Goal: Navigation & Orientation: Find specific page/section

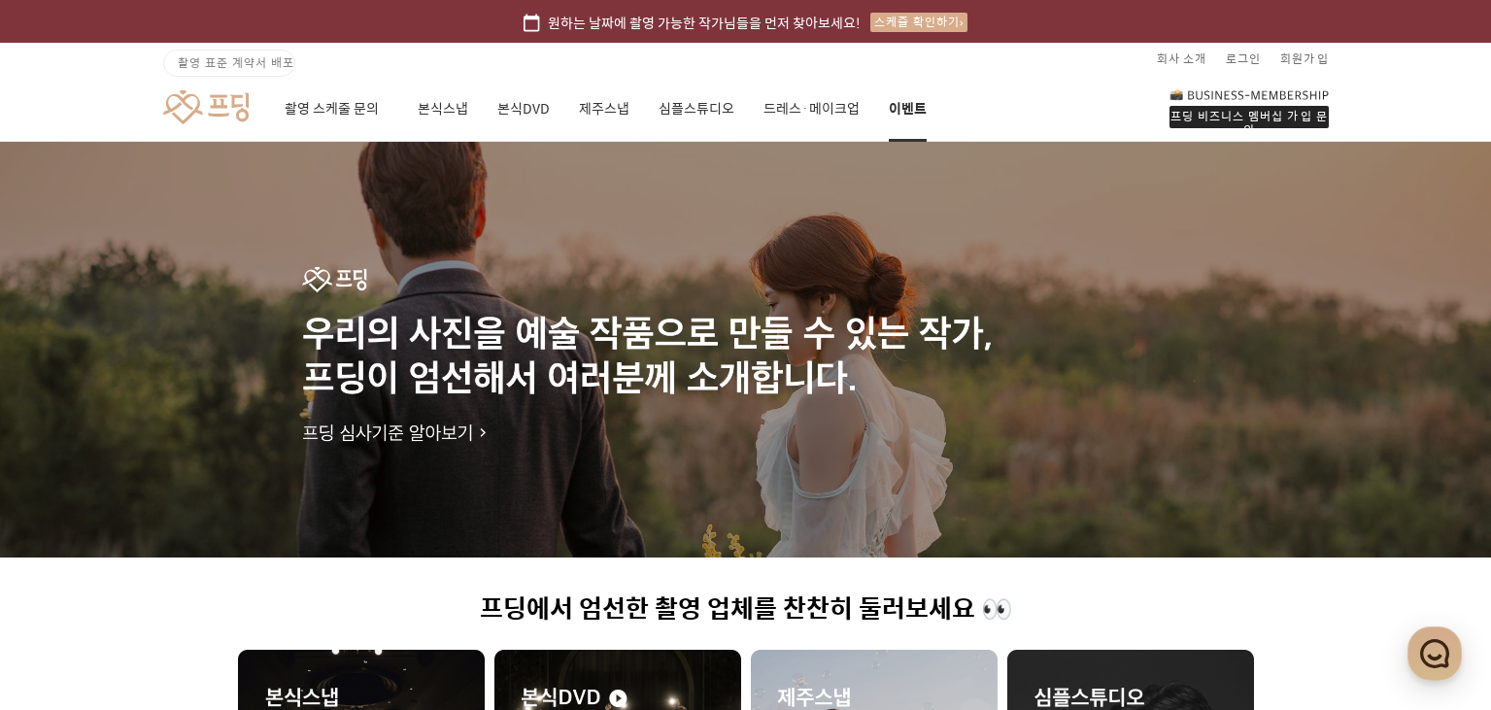
click at [911, 108] on link "이벤트" at bounding box center [908, 109] width 38 height 66
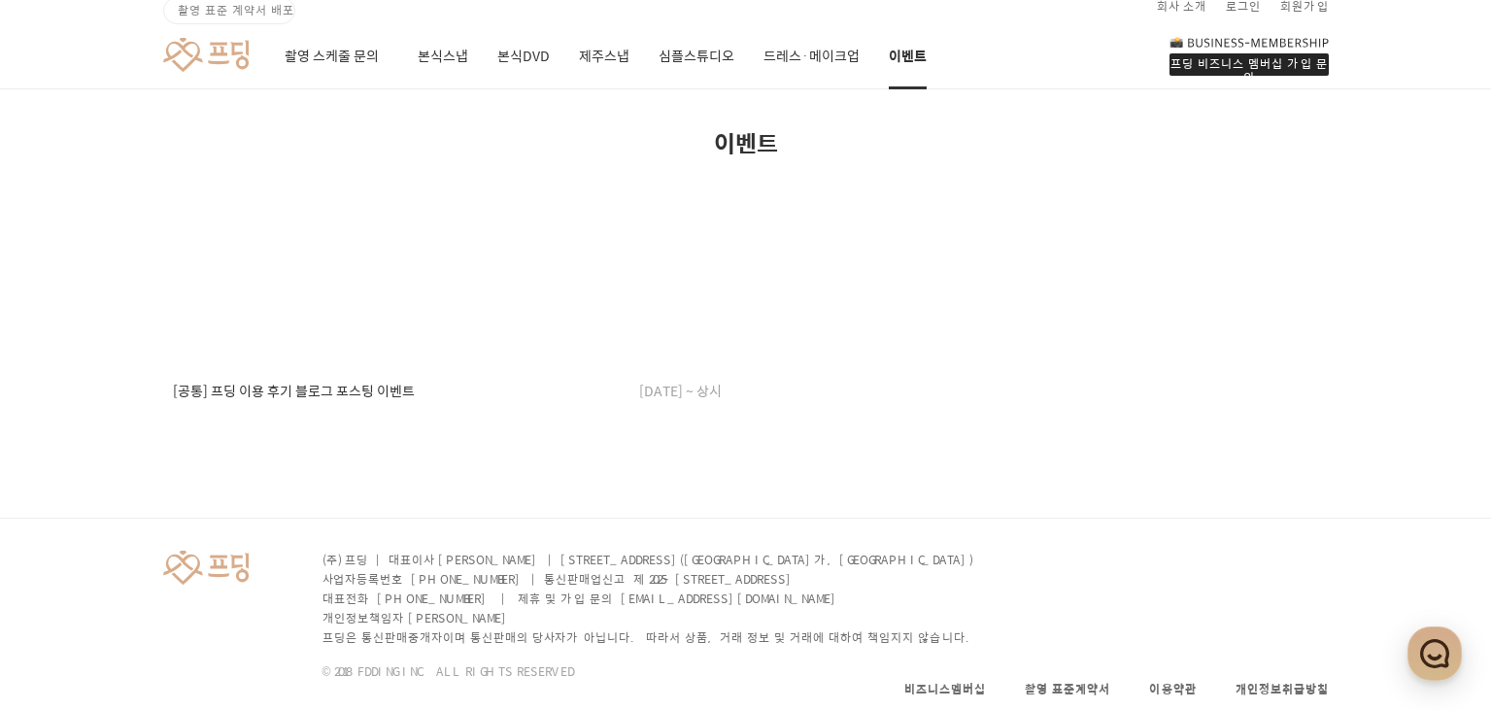
scroll to position [82, 0]
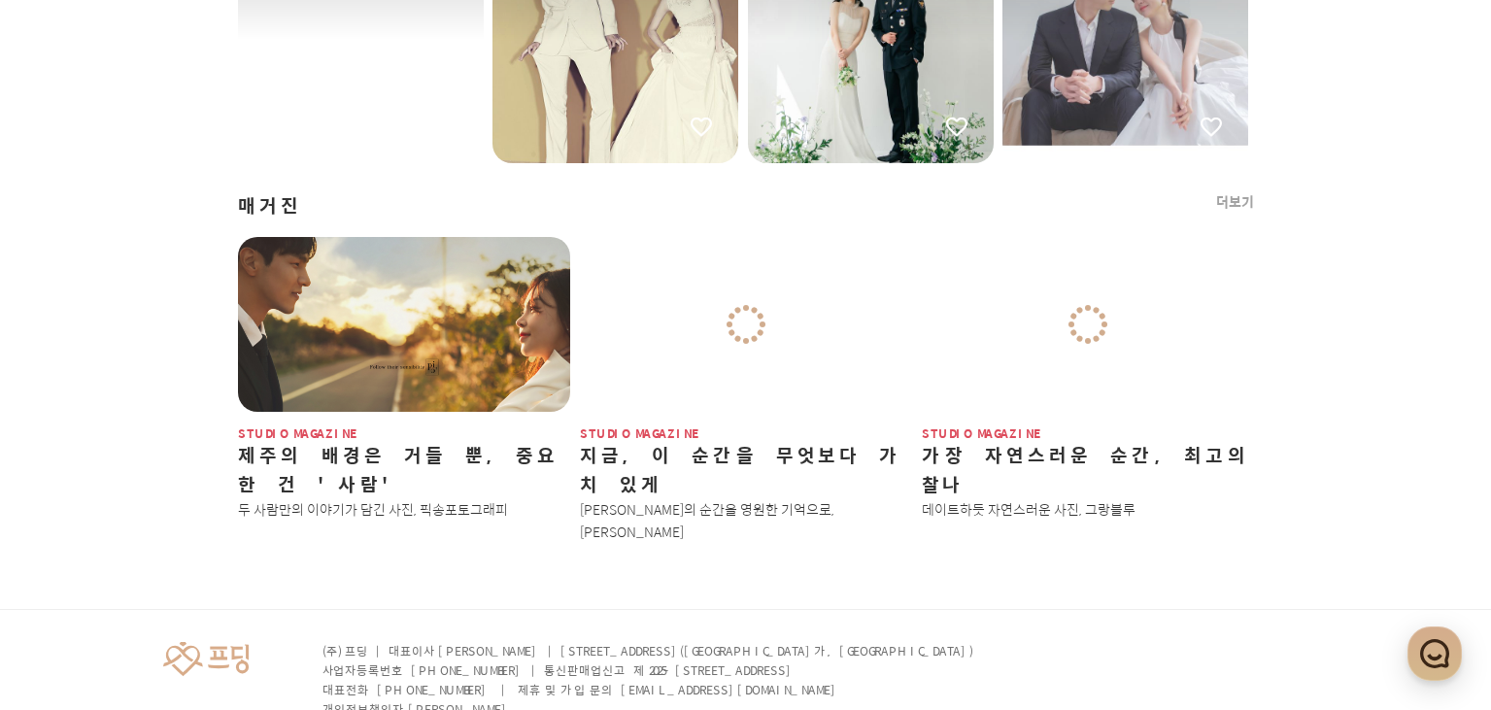
scroll to position [2428, 0]
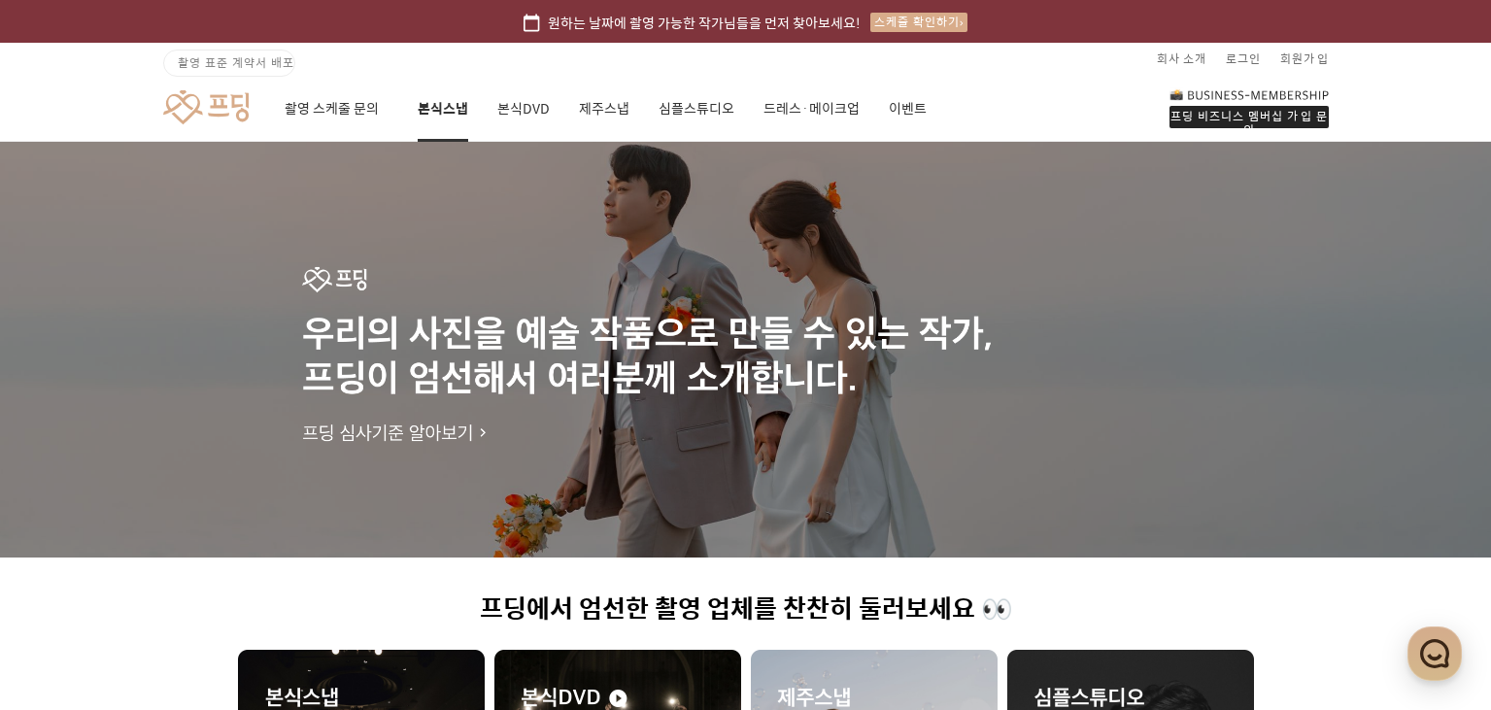
click at [431, 110] on link "본식스냅" at bounding box center [443, 109] width 51 height 66
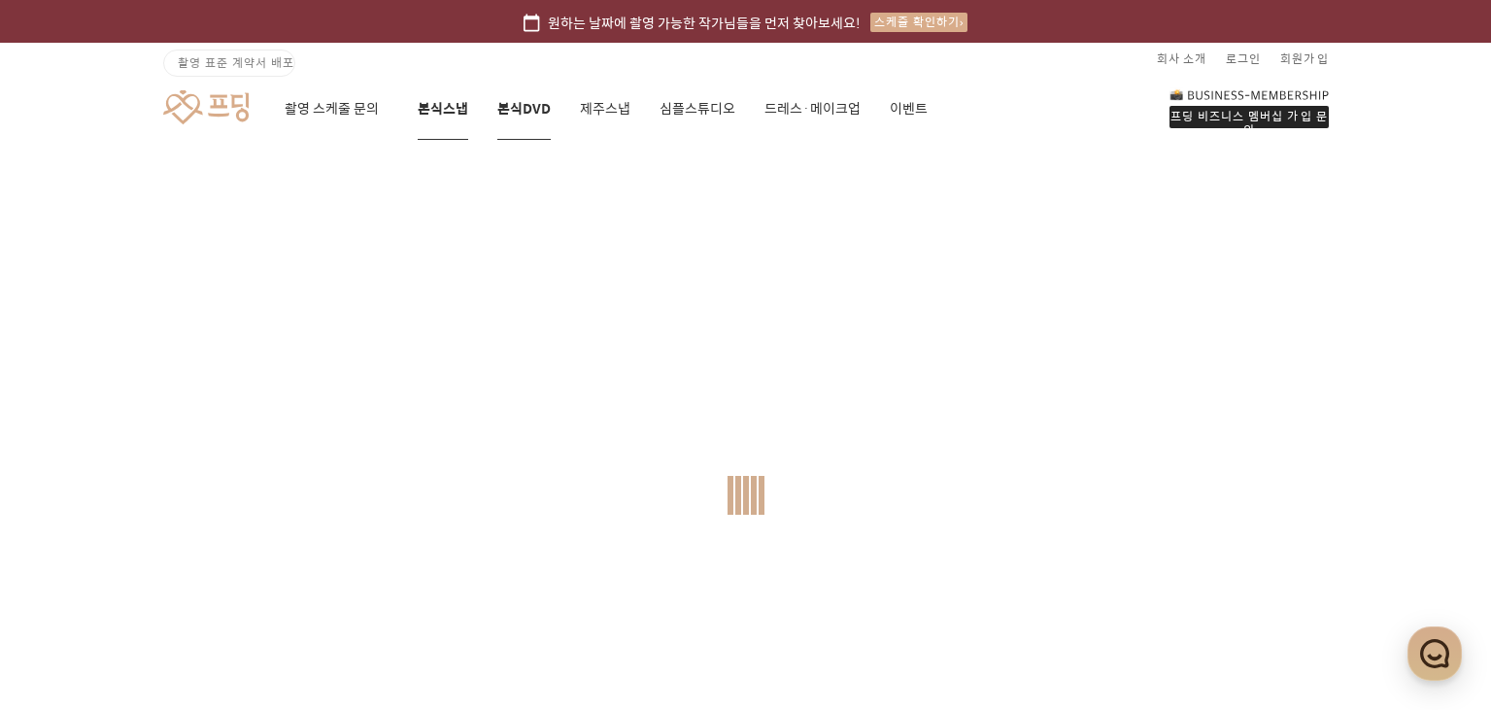
click at [542, 101] on link "본식DVD" at bounding box center [523, 109] width 53 height 66
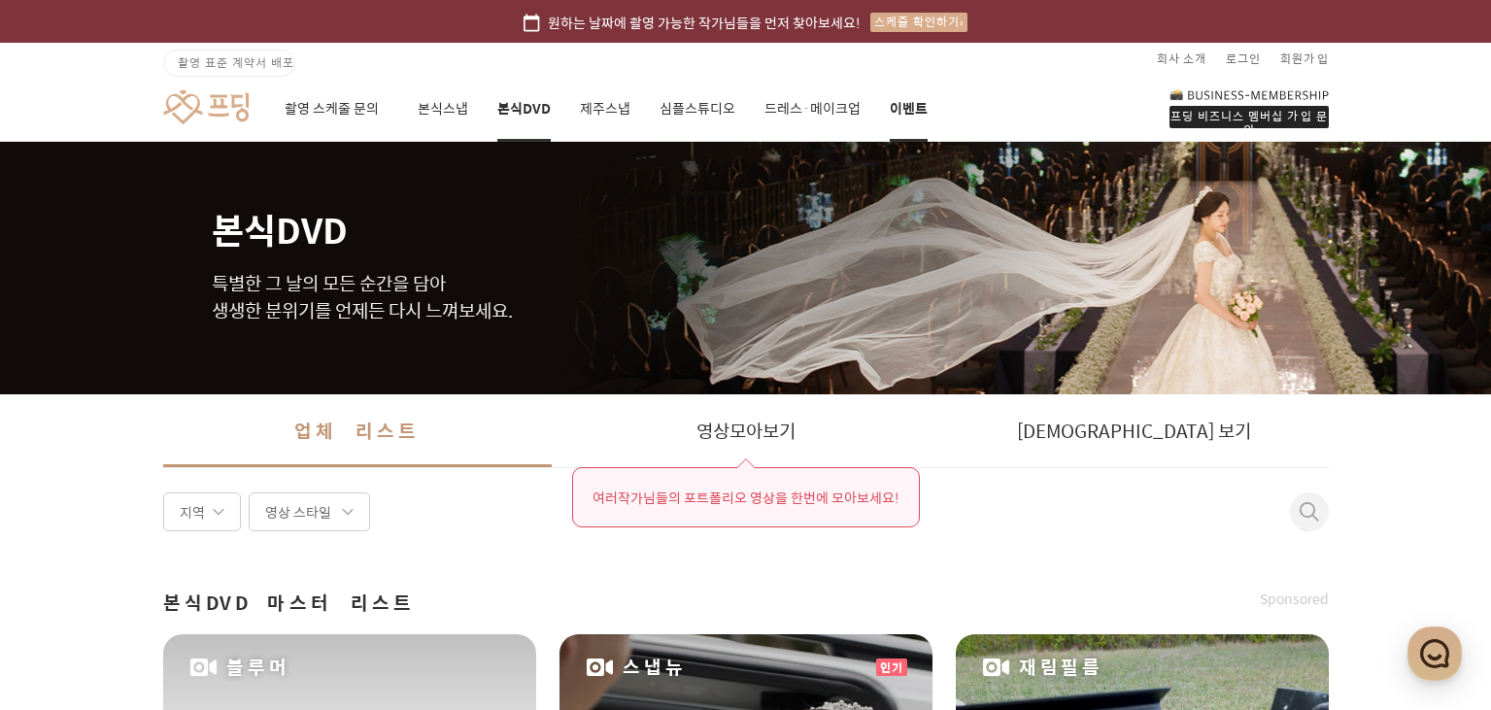
click at [912, 108] on link "이벤트" at bounding box center [909, 109] width 38 height 66
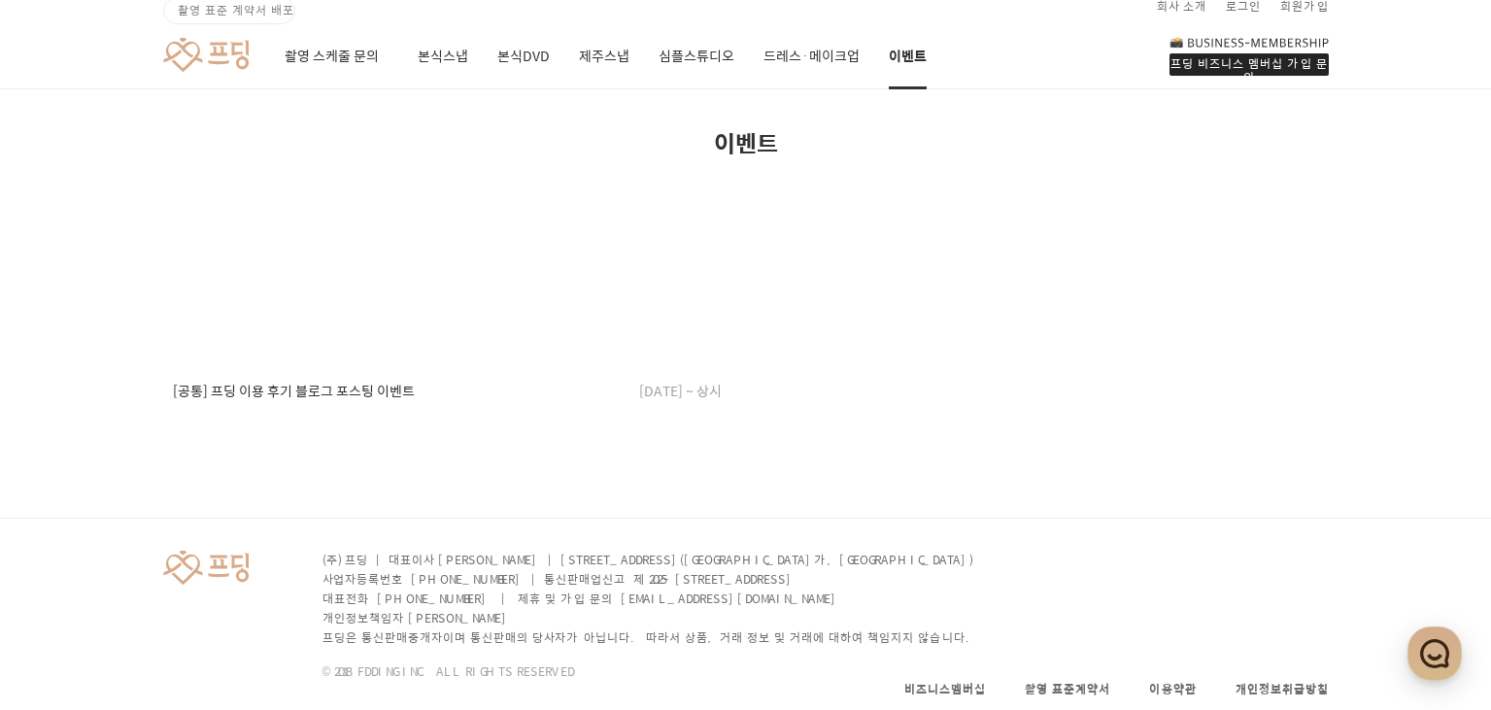
scroll to position [82, 0]
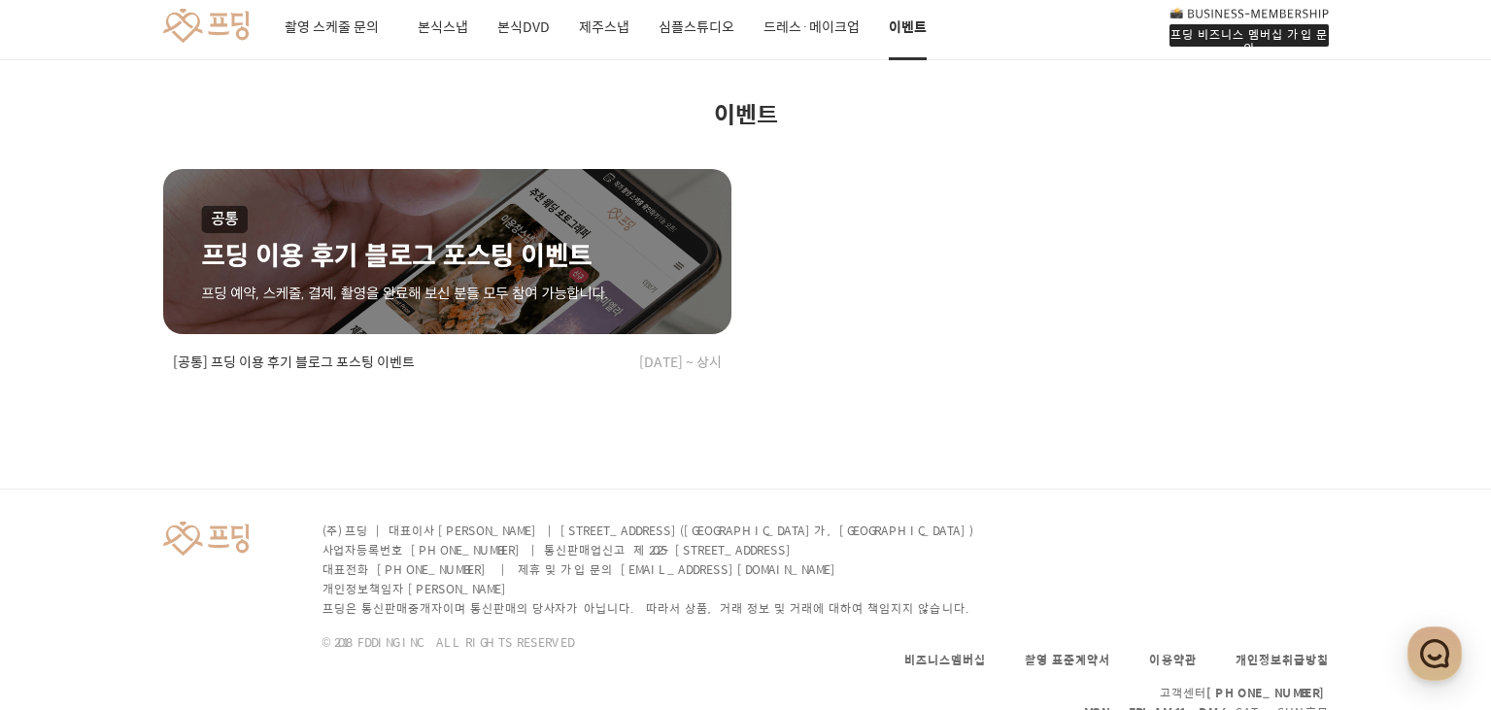
click at [1011, 340] on ul "[공통] 프딩 이용 후기 블로그 포스팅 이벤트 2021.12.03 ~ 상시" at bounding box center [746, 270] width 1166 height 203
